Goal: Check status: Check status

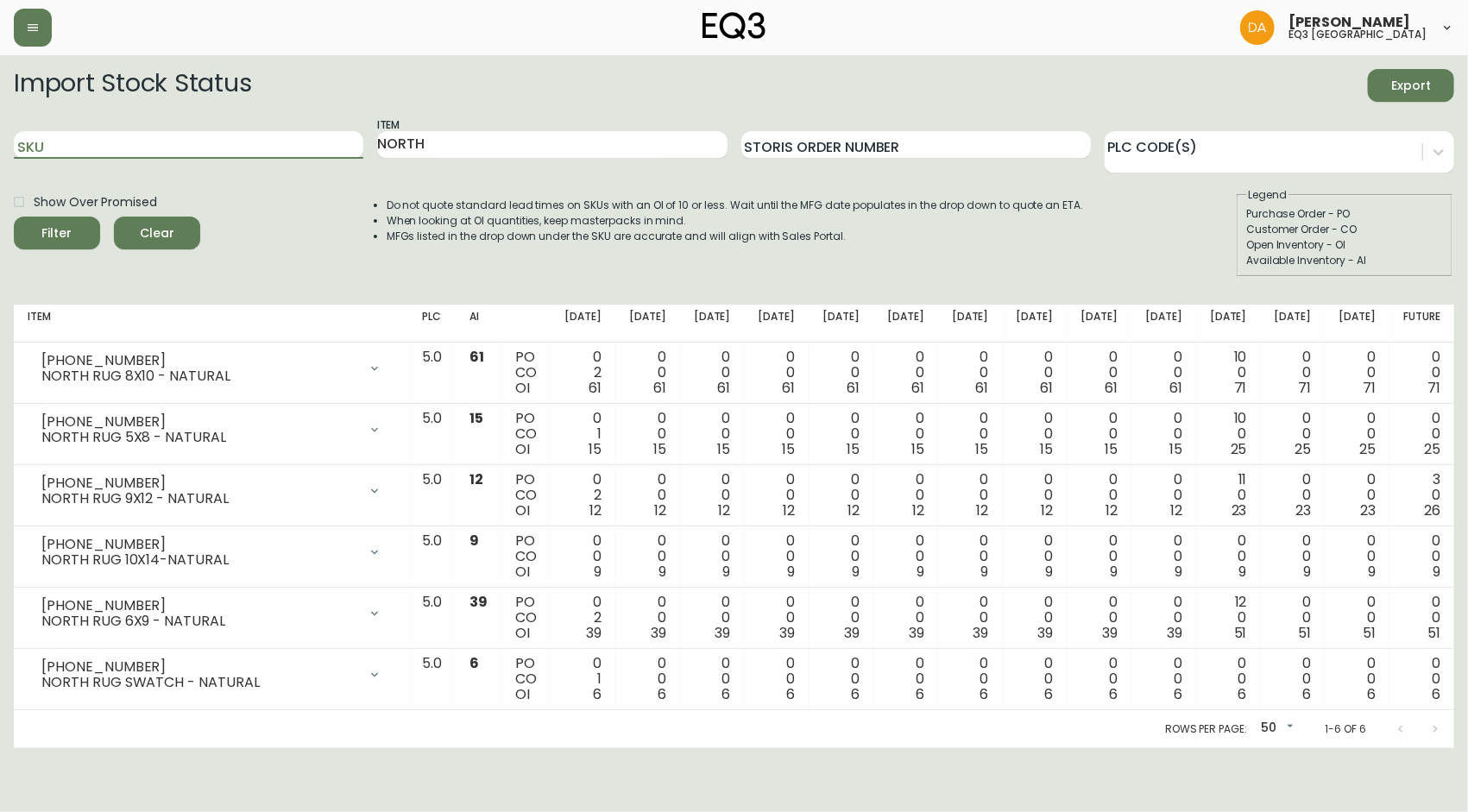
click at [180, 143] on input "SKU" at bounding box center [189, 144] width 349 height 28
type input "3020-629-13-B"
click at [25, 230] on button "Filter" at bounding box center [57, 232] width 86 height 33
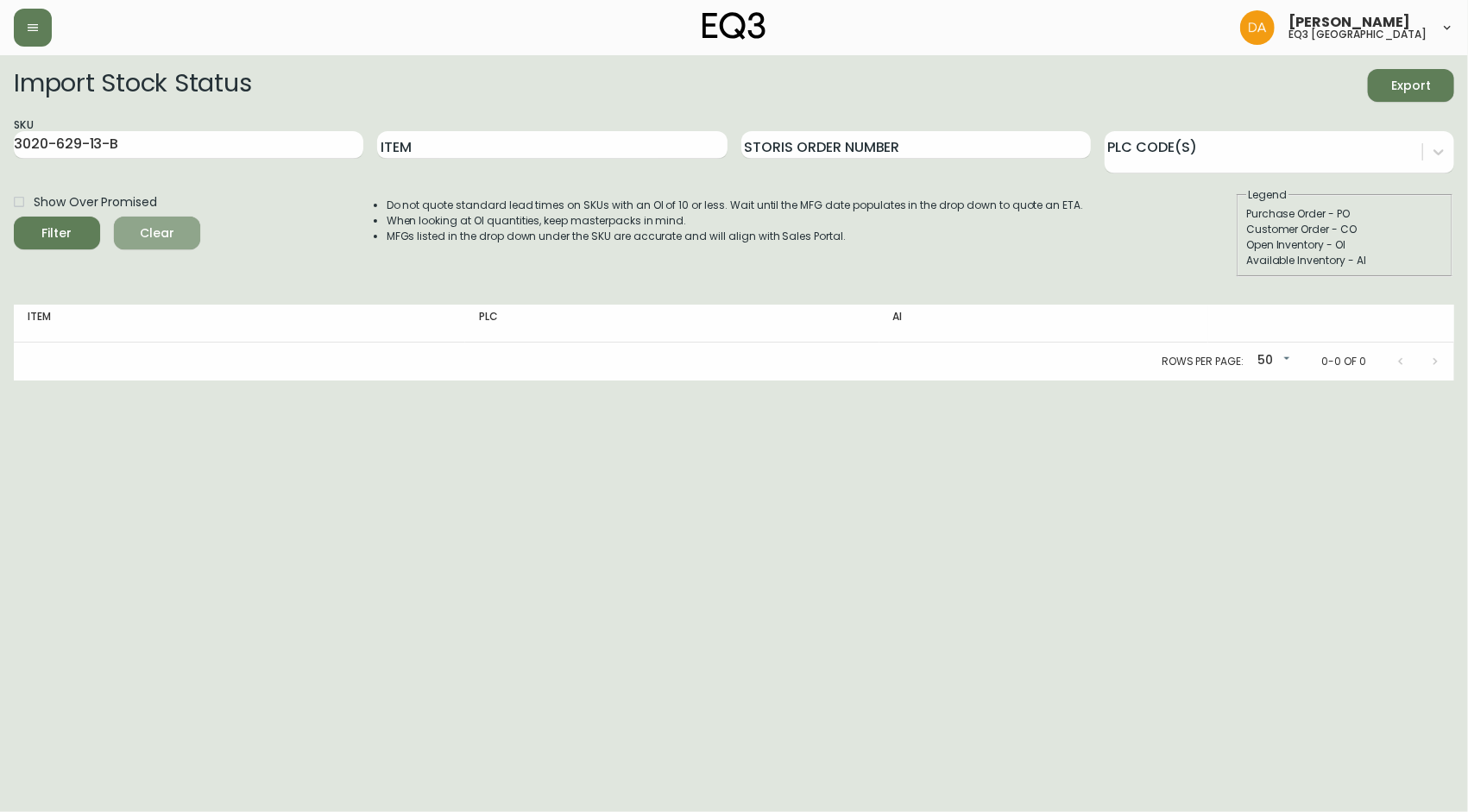
click at [175, 236] on span "Clear" at bounding box center [157, 233] width 59 height 21
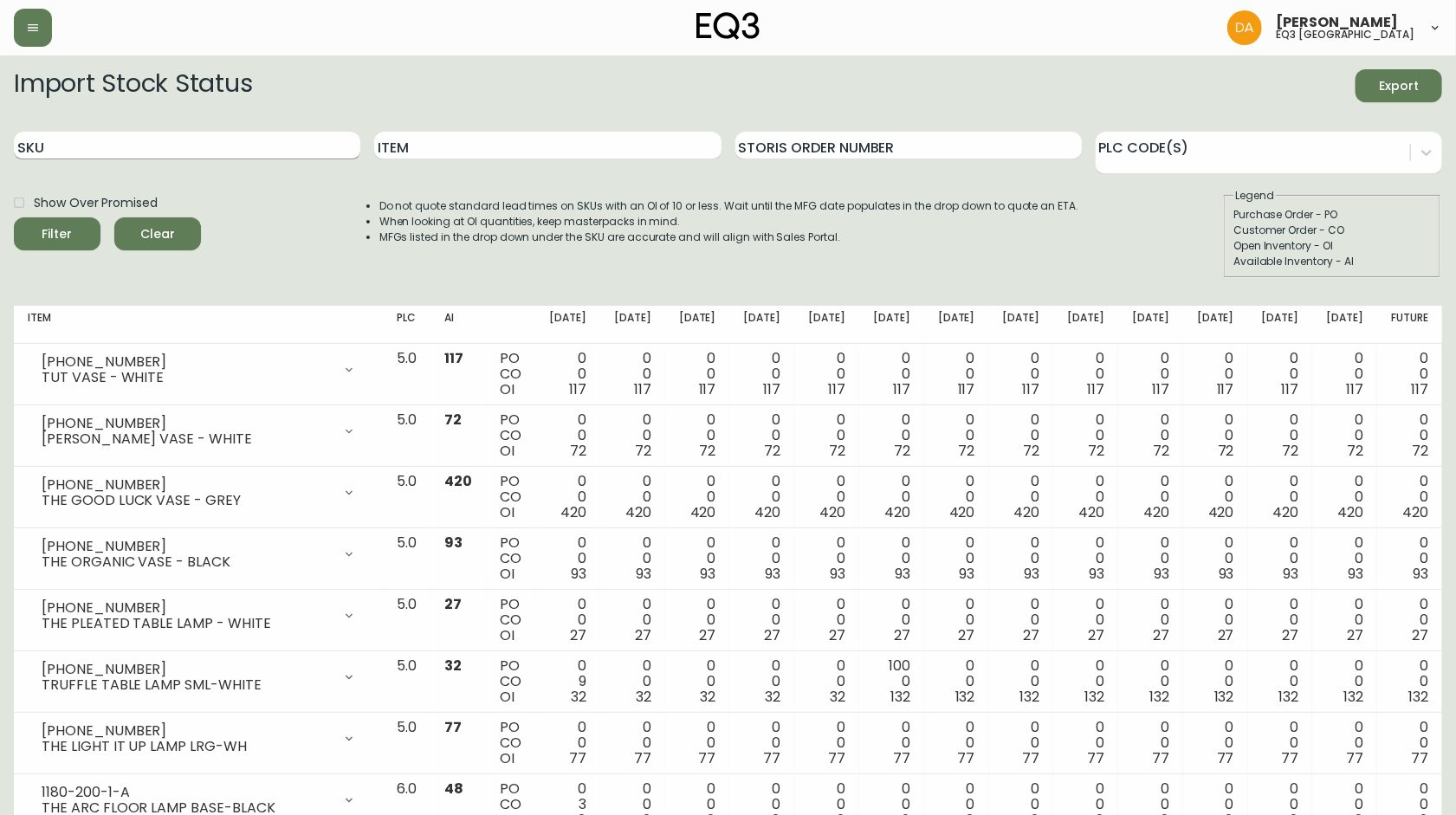
click at [167, 140] on input "SKU" at bounding box center [188, 145] width 347 height 28
paste input "3020-629-13-B"
type input "3020-629-13-B"
click at [74, 232] on span "Filter" at bounding box center [57, 234] width 59 height 21
